Goal: Information Seeking & Learning: Learn about a topic

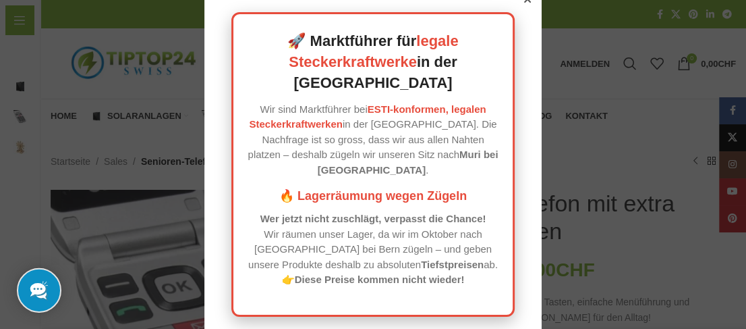
click at [523, 11] on div "🚀 Marktführer für legale Steckerkraftwerke in der [GEOGRAPHIC_DATA] Wir sind Ma…" at bounding box center [372, 164] width 337 height 358
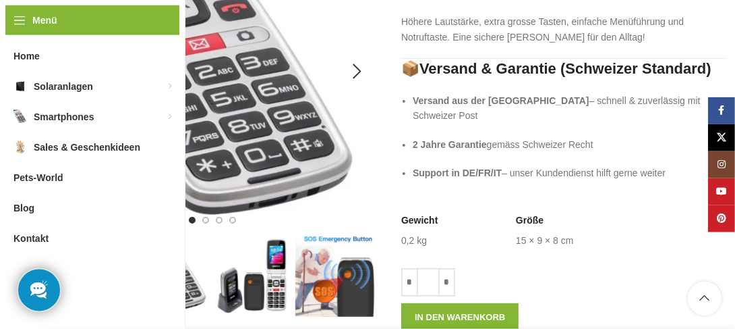
scroll to position [291, 0]
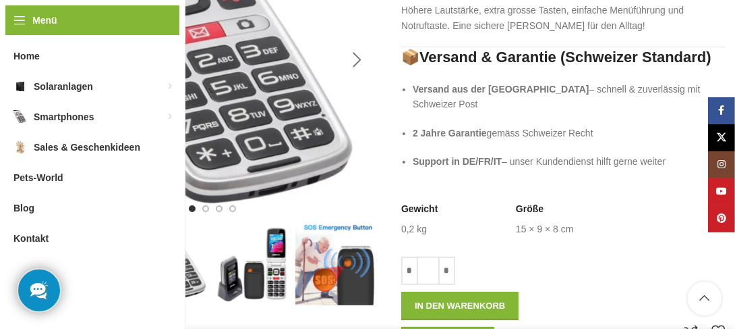
click at [356, 52] on div "Next slide" at bounding box center [358, 60] width 34 height 34
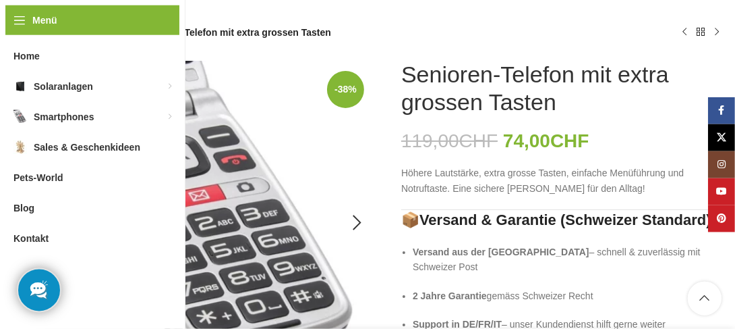
scroll to position [73, 0]
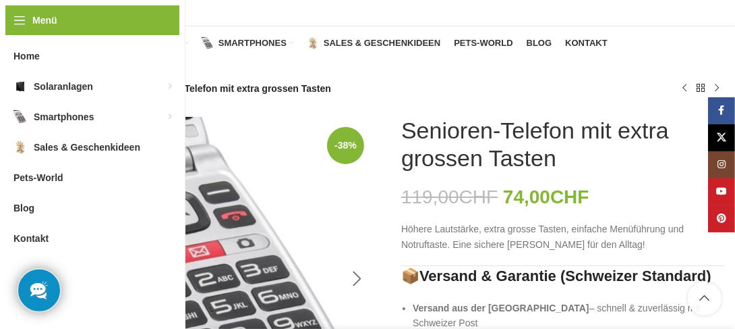
click at [359, 274] on div "Next slide" at bounding box center [358, 279] width 34 height 34
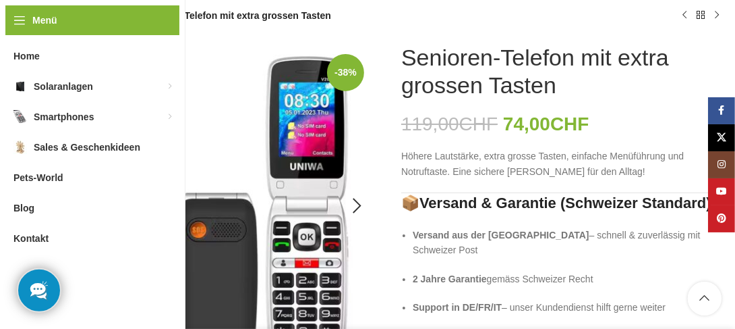
scroll to position [219, 0]
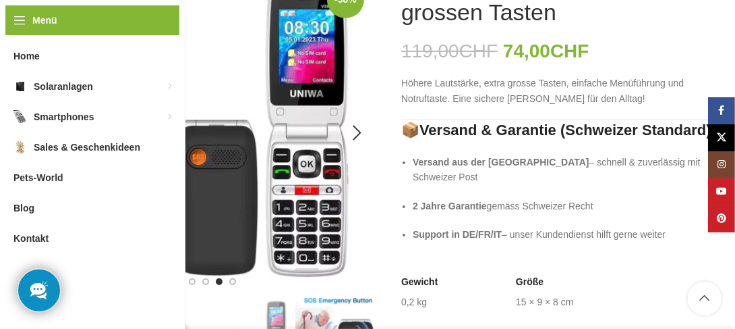
click at [228, 281] on ul at bounding box center [212, 281] width 47 height 7
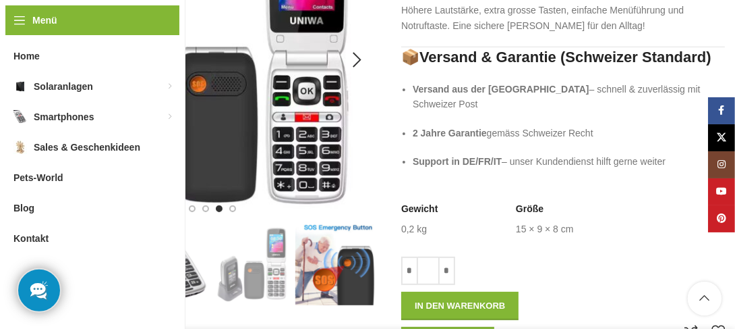
click at [116, 111] on img "3 / 4" at bounding box center [213, 60] width 324 height 324
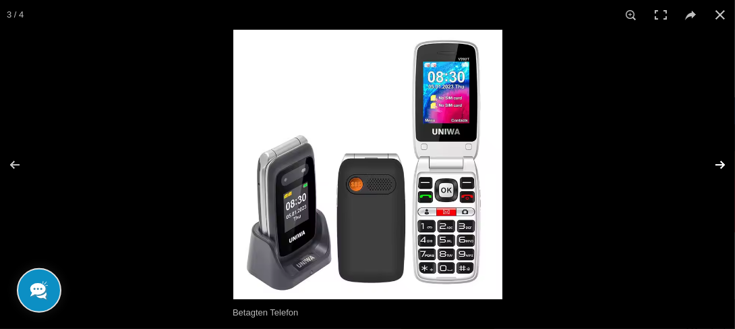
click at [723, 162] on button at bounding box center [711, 164] width 47 height 67
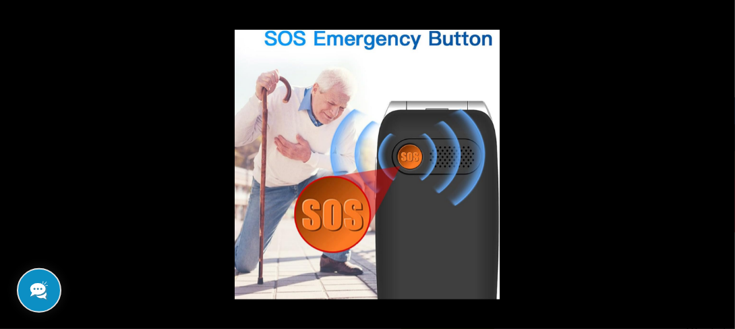
click at [720, 164] on button at bounding box center [711, 164] width 47 height 67
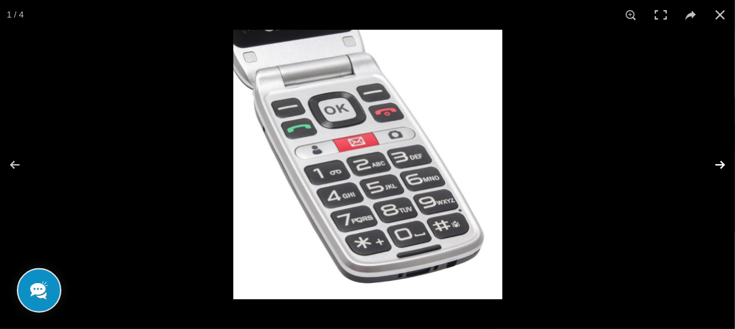
click at [721, 164] on button at bounding box center [711, 164] width 47 height 67
click at [721, 161] on button at bounding box center [711, 164] width 47 height 67
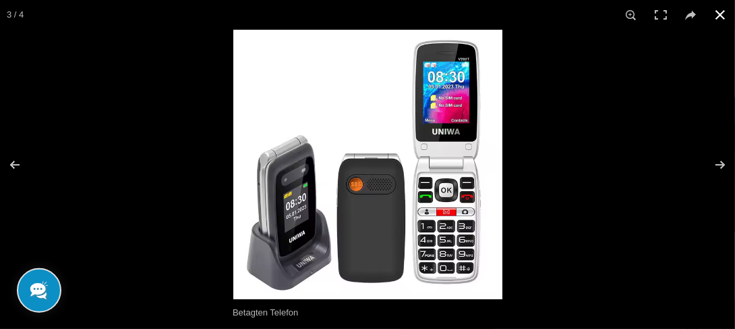
click at [719, 10] on button at bounding box center [721, 15] width 30 height 30
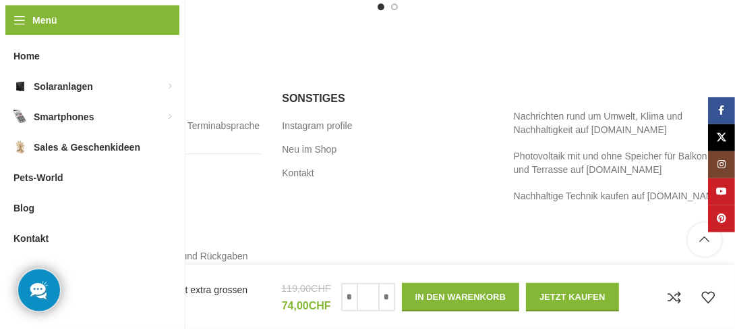
scroll to position [2559, 0]
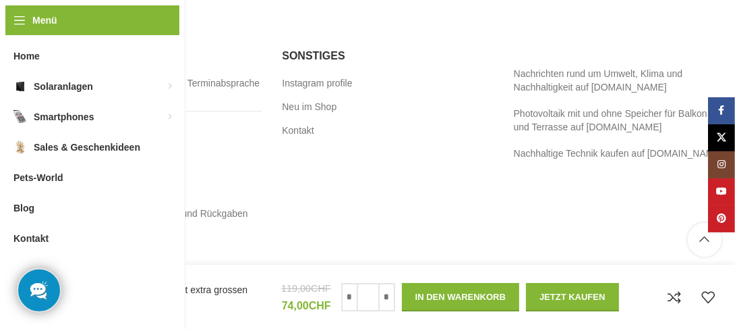
click at [38, 287] on lhc-262-status-widget at bounding box center [39, 290] width 64 height 64
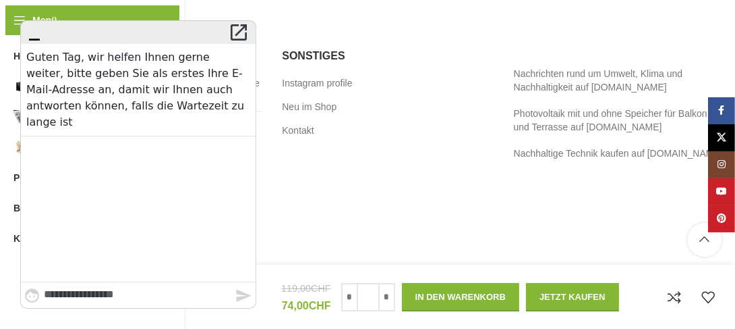
click at [29, 38] on icon "" at bounding box center [35, 32] width 22 height 19
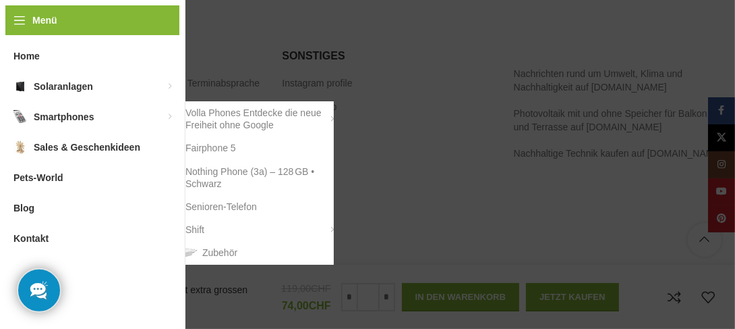
click at [55, 107] on span "Smartphones" at bounding box center [64, 117] width 60 height 24
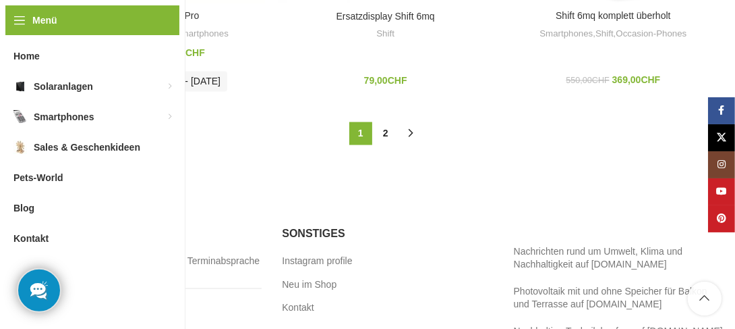
scroll to position [1530, 0]
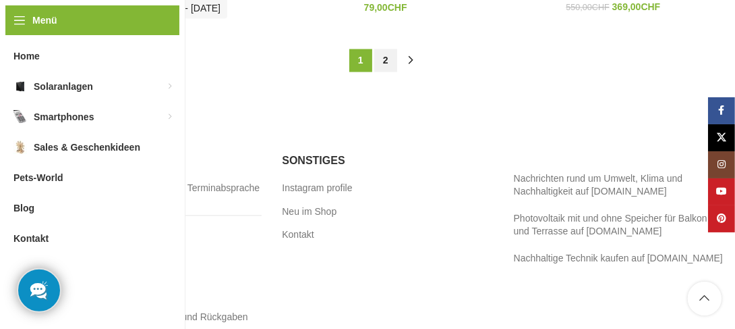
click at [383, 56] on link "2" at bounding box center [385, 60] width 23 height 23
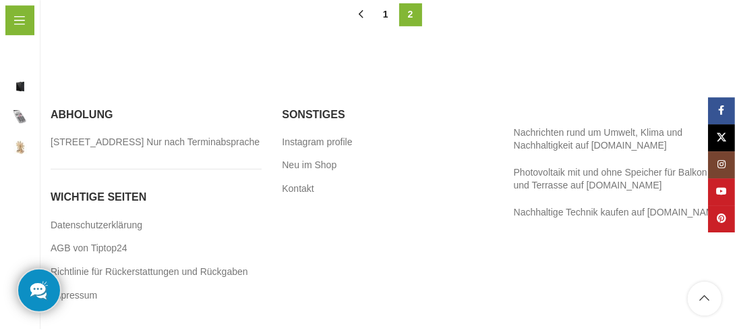
scroll to position [443, 0]
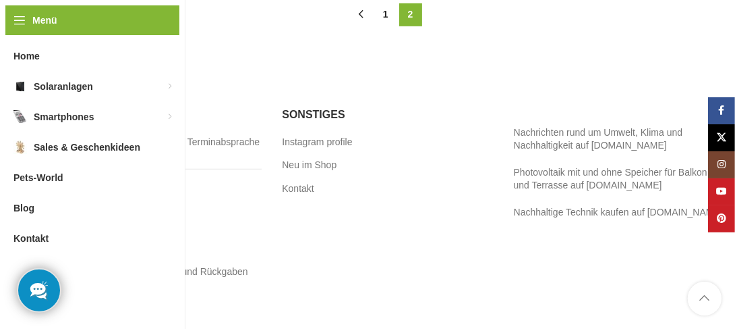
click at [706, 296] on link "Scroll to top button" at bounding box center [705, 298] width 34 height 34
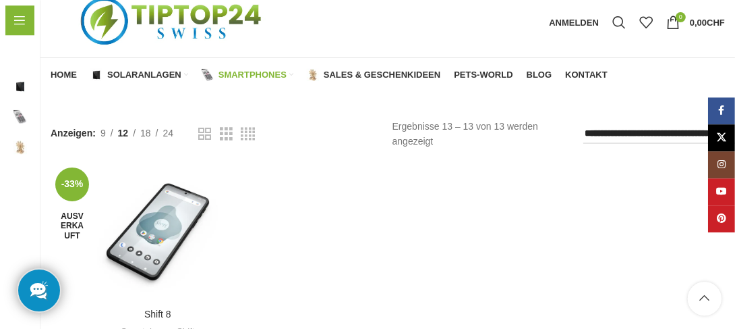
scroll to position [0, 0]
